Goal: Task Accomplishment & Management: Manage account settings

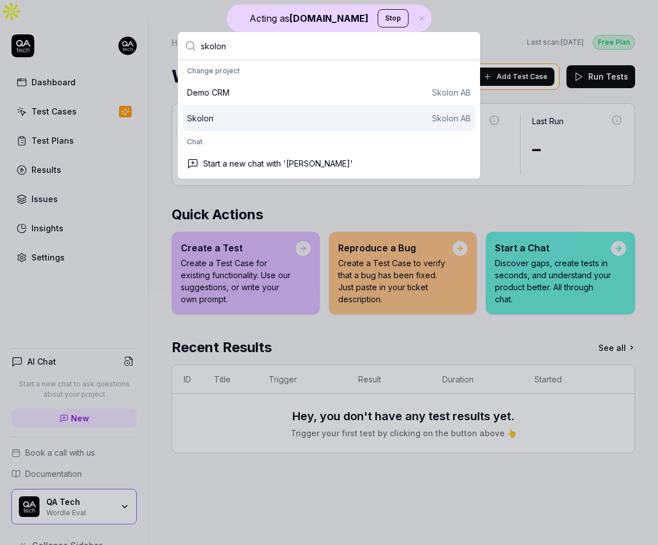
type input "skolon"
click at [234, 117] on div "[PERSON_NAME] AB" at bounding box center [329, 118] width 284 height 12
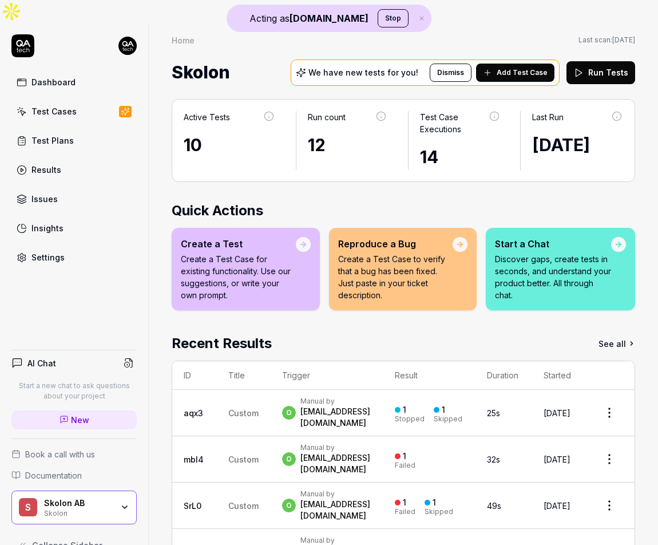
scroll to position [34, 0]
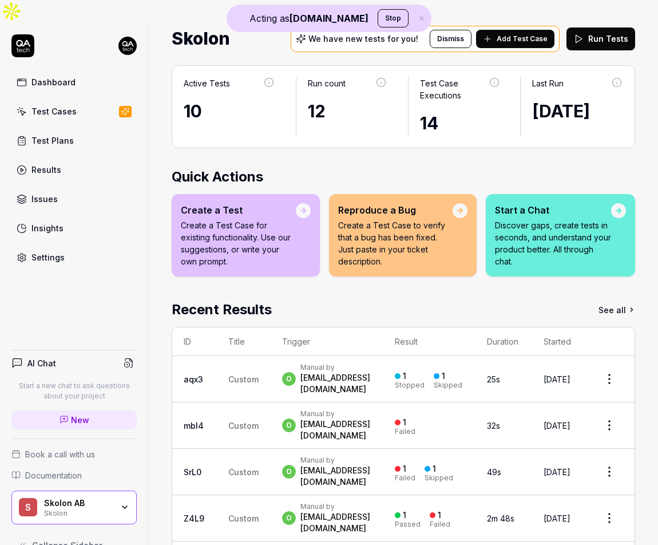
click at [82, 246] on link "Settings" at bounding box center [73, 257] width 125 height 22
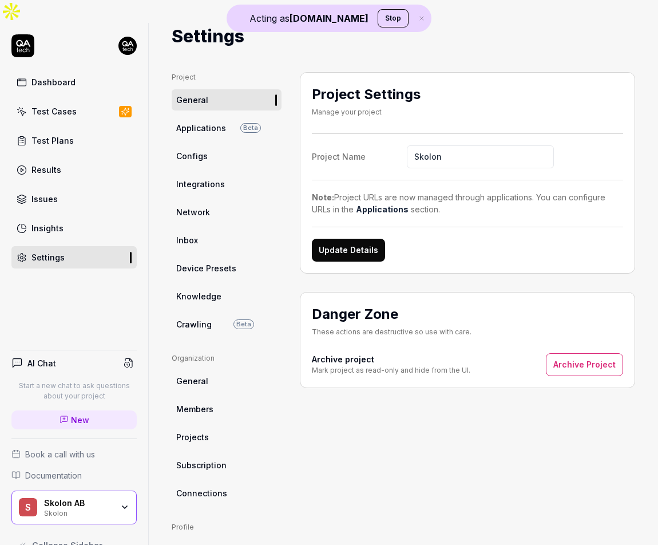
click at [207, 454] on link "Subscription" at bounding box center [227, 464] width 110 height 21
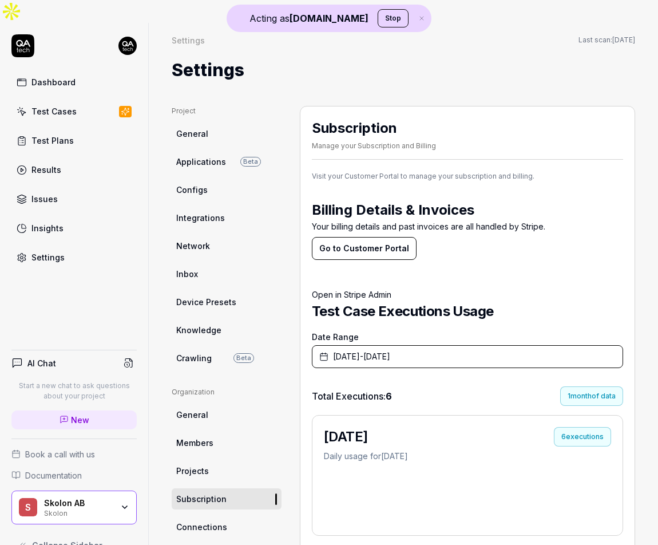
click at [370, 237] on button "Go to Customer Portal" at bounding box center [364, 248] width 105 height 23
